Goal: Navigation & Orientation: Understand site structure

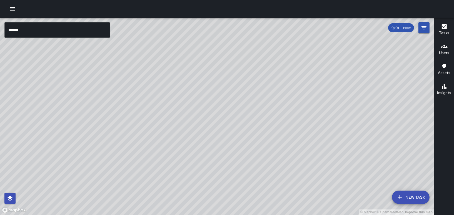
drag, startPoint x: 243, startPoint y: 116, endPoint x: 262, endPoint y: 126, distance: 21.8
click at [258, 202] on div "© Mapbox © OpenStreetMap Improve this map" at bounding box center [217, 117] width 434 height 198
drag, startPoint x: 257, startPoint y: 110, endPoint x: 239, endPoint y: 121, distance: 21.5
click at [264, 200] on div "© Mapbox © OpenStreetMap Improve this map" at bounding box center [217, 117] width 434 height 198
drag, startPoint x: 242, startPoint y: 108, endPoint x: 242, endPoint y: 153, distance: 45.0
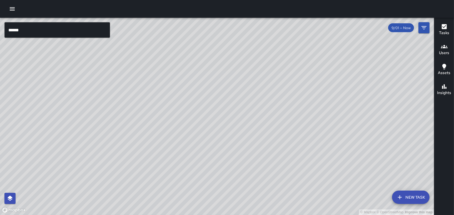
click at [259, 214] on div "© Mapbox © OpenStreetMap Improve this map" at bounding box center [217, 117] width 434 height 198
drag, startPoint x: 242, startPoint y: 123, endPoint x: 198, endPoint y: 111, distance: 45.5
click at [247, 205] on div "© Mapbox © OpenStreetMap Improve this map" at bounding box center [217, 117] width 434 height 198
drag, startPoint x: 159, startPoint y: 113, endPoint x: 236, endPoint y: 211, distance: 124.5
click at [236, 211] on div "© Mapbox © OpenStreetMap Improve this map" at bounding box center [217, 117] width 434 height 198
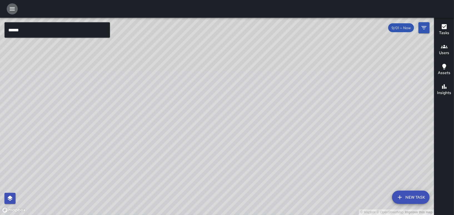
click at [13, 10] on icon "button" at bounding box center [12, 8] width 5 height 3
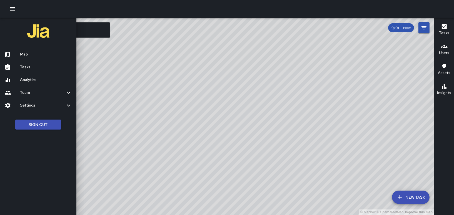
drag, startPoint x: 250, startPoint y: 177, endPoint x: 226, endPoint y: 121, distance: 61.8
click at [226, 121] on div at bounding box center [227, 107] width 454 height 215
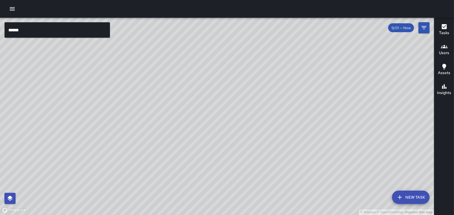
drag, startPoint x: 336, startPoint y: 121, endPoint x: 329, endPoint y: 113, distance: 9.9
click at [330, 114] on div "© Mapbox © OpenStreetMap Improve this map" at bounding box center [217, 117] width 434 height 198
drag, startPoint x: 322, startPoint y: 115, endPoint x: 273, endPoint y: 41, distance: 88.7
click at [273, 41] on div "© Mapbox © OpenStreetMap Improve this map" at bounding box center [217, 117] width 434 height 198
drag, startPoint x: 299, startPoint y: 103, endPoint x: 255, endPoint y: 77, distance: 50.9
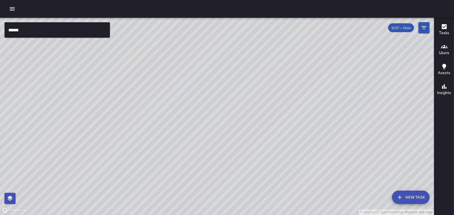
click at [255, 77] on div "© Mapbox © OpenStreetMap Improve this map" at bounding box center [217, 117] width 434 height 198
drag, startPoint x: 214, startPoint y: 153, endPoint x: 233, endPoint y: 93, distance: 62.4
click at [233, 93] on div "© Mapbox © OpenStreetMap Improve this map" at bounding box center [217, 117] width 434 height 198
drag, startPoint x: 221, startPoint y: 122, endPoint x: 214, endPoint y: 117, distance: 8.6
click at [214, 117] on div "© Mapbox © OpenStreetMap Improve this map" at bounding box center [217, 117] width 434 height 198
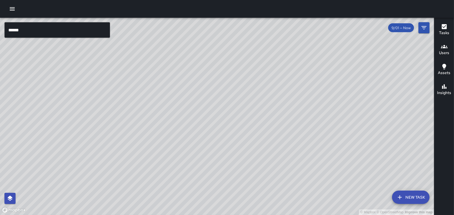
drag, startPoint x: 220, startPoint y: 150, endPoint x: 237, endPoint y: 107, distance: 46.4
click at [237, 107] on div "© Mapbox © OpenStreetMap Improve this map" at bounding box center [217, 117] width 434 height 198
